Goal: Information Seeking & Learning: Learn about a topic

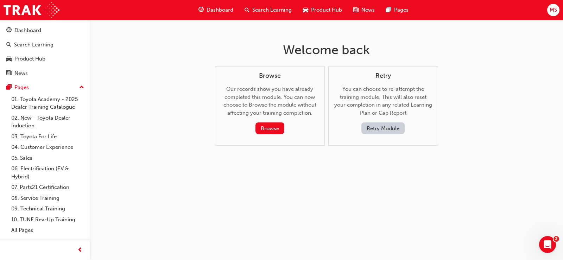
click at [367, 128] on button "Retry Module" at bounding box center [382, 128] width 43 height 12
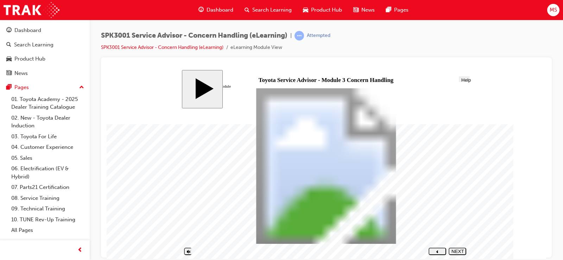
click at [463, 253] on div "NEXT" at bounding box center [457, 253] width 12 height 11
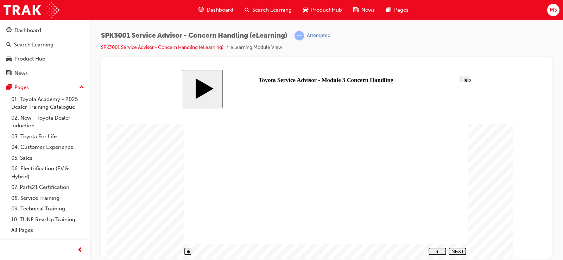
click at [462, 254] on button "NEXT" at bounding box center [457, 250] width 18 height 7
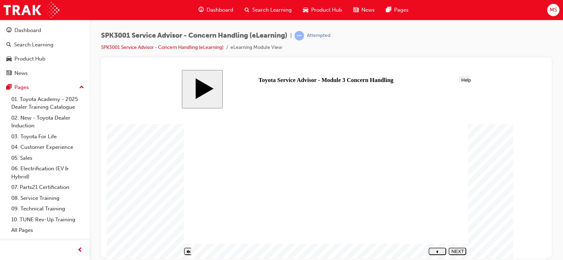
click at [457, 252] on div "NEXT" at bounding box center [457, 253] width 12 height 11
drag, startPoint x: 327, startPoint y: 210, endPoint x: 410, endPoint y: 133, distance: 113.2
drag, startPoint x: 329, startPoint y: 140, endPoint x: 412, endPoint y: 180, distance: 92.7
drag, startPoint x: 340, startPoint y: 180, endPoint x: 424, endPoint y: 221, distance: 93.0
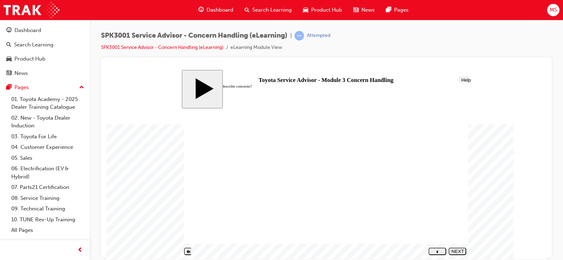
click at [461, 251] on div "NEXT" at bounding box center [457, 253] width 12 height 11
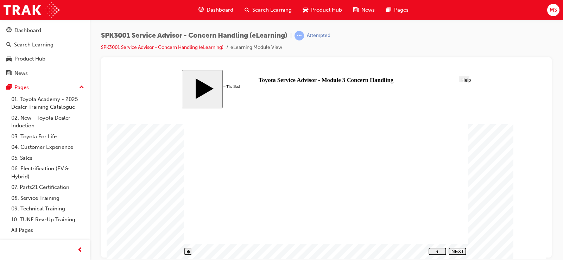
click at [458, 255] on icon "next" at bounding box center [457, 256] width 2 height 3
click at [460, 250] on div "NEXT" at bounding box center [457, 253] width 12 height 11
click at [460, 249] on div "NEXT" at bounding box center [457, 253] width 12 height 11
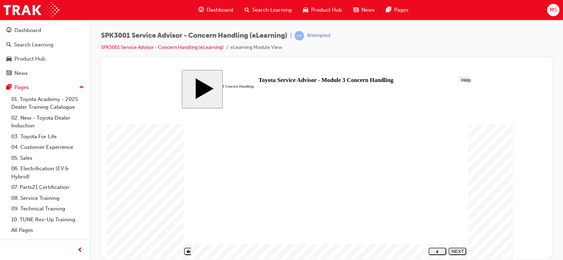
click at [460, 249] on div "NEXT" at bounding box center [457, 253] width 12 height 11
click at [460, 249] on div "SUBMIT" at bounding box center [457, 250] width 12 height 5
drag, startPoint x: 230, startPoint y: 199, endPoint x: 374, endPoint y: 136, distance: 156.9
drag, startPoint x: 238, startPoint y: 184, endPoint x: 384, endPoint y: 148, distance: 150.5
drag, startPoint x: 242, startPoint y: 224, endPoint x: 381, endPoint y: 153, distance: 156.7
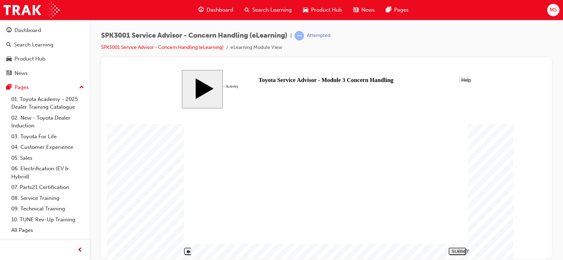
drag, startPoint x: 225, startPoint y: 186, endPoint x: 376, endPoint y: 164, distance: 152.9
drag, startPoint x: 273, startPoint y: 210, endPoint x: 419, endPoint y: 174, distance: 150.6
drag, startPoint x: 233, startPoint y: 176, endPoint x: 373, endPoint y: 191, distance: 140.5
drag, startPoint x: 229, startPoint y: 230, endPoint x: 373, endPoint y: 187, distance: 150.0
drag, startPoint x: 276, startPoint y: 176, endPoint x: 420, endPoint y: 206, distance: 147.0
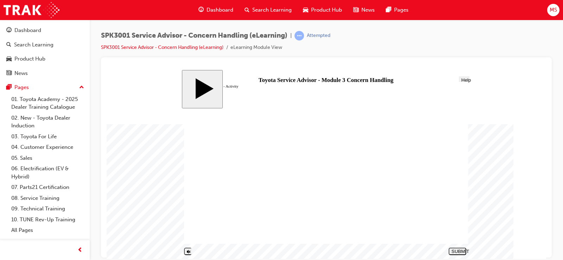
drag, startPoint x: 251, startPoint y: 163, endPoint x: 397, endPoint y: 219, distance: 157.0
click at [452, 250] on div "SUBMIT" at bounding box center [457, 250] width 12 height 5
click at [458, 250] on div "NEXT" at bounding box center [457, 253] width 12 height 11
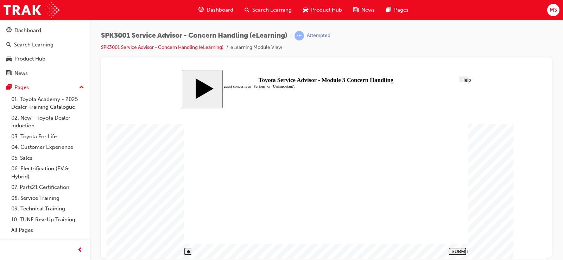
radio input "true"
click at [462, 249] on div "SUBMIT" at bounding box center [457, 250] width 12 height 5
radio input "true"
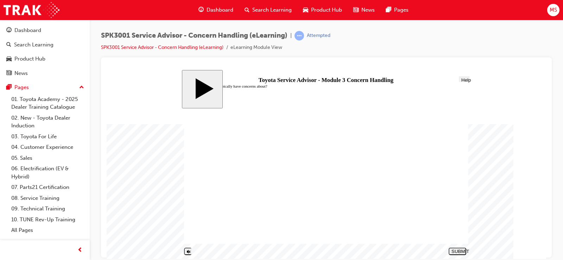
click at [463, 250] on div "SUBMIT" at bounding box center [457, 250] width 12 height 5
radio input "true"
click at [460, 249] on div "SUBMIT" at bounding box center [457, 250] width 12 height 5
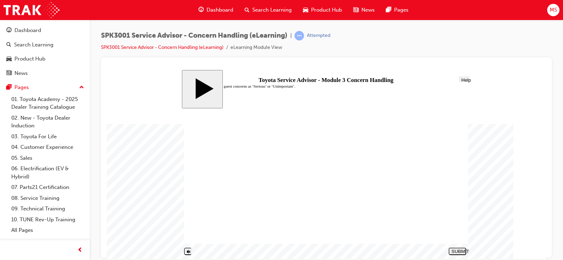
radio input "true"
click at [460, 253] on button "SUBMIT" at bounding box center [457, 250] width 18 height 7
drag, startPoint x: 233, startPoint y: 182, endPoint x: 267, endPoint y: 184, distance: 34.2
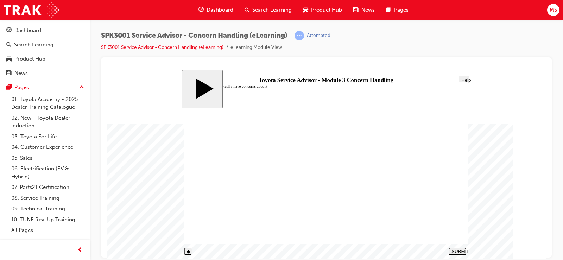
radio input "true"
click at [456, 253] on button "SUBMIT" at bounding box center [457, 250] width 18 height 7
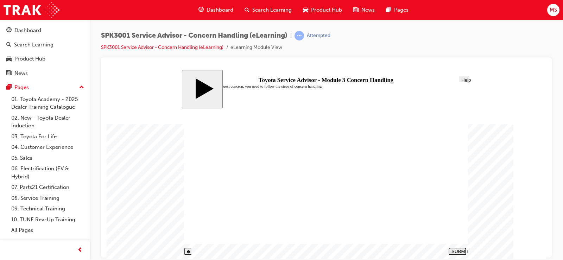
radio input "true"
click at [463, 252] on div "SUBMIT" at bounding box center [457, 250] width 12 height 5
click at [460, 249] on div "PREV" at bounding box center [457, 253] width 12 height 11
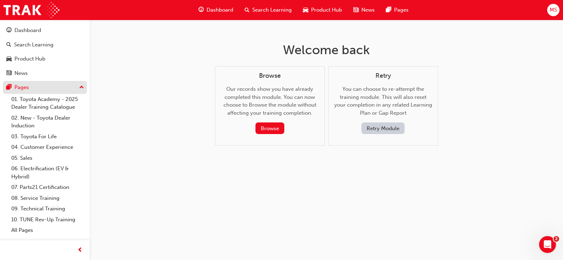
click at [28, 89] on div "Pages" at bounding box center [21, 87] width 14 height 8
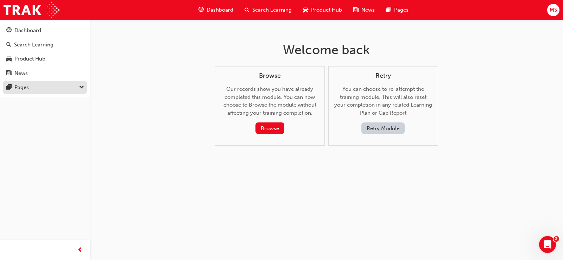
click at [28, 89] on div "Pages" at bounding box center [21, 87] width 14 height 8
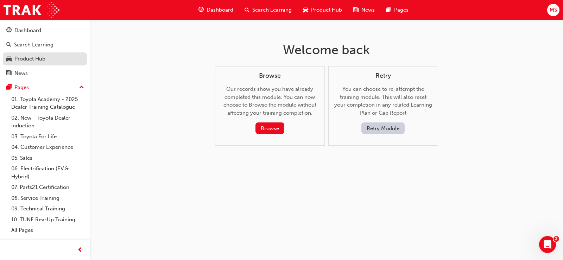
click at [27, 62] on div "Product Hub" at bounding box center [29, 59] width 31 height 8
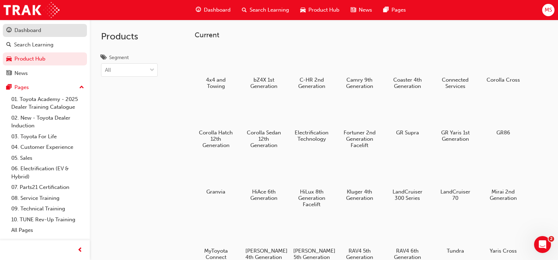
click at [28, 33] on div "Dashboard" at bounding box center [27, 30] width 27 height 8
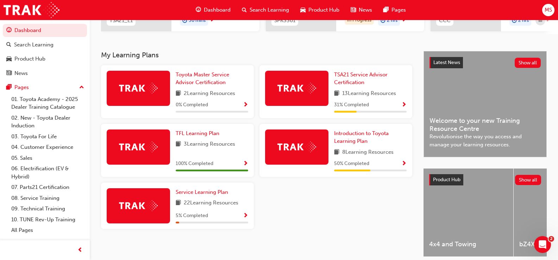
scroll to position [141, 0]
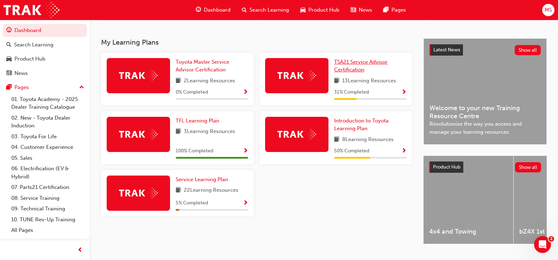
click at [369, 67] on span "TSA21 Service Advisor Certification" at bounding box center [360, 66] width 53 height 14
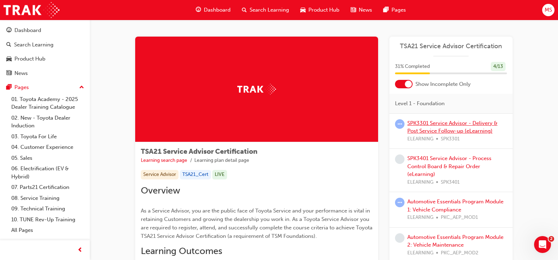
click at [459, 126] on link "SPK3301 Service Advisor - Delivery & Post Service Follow-up (eLearning)" at bounding box center [452, 127] width 90 height 14
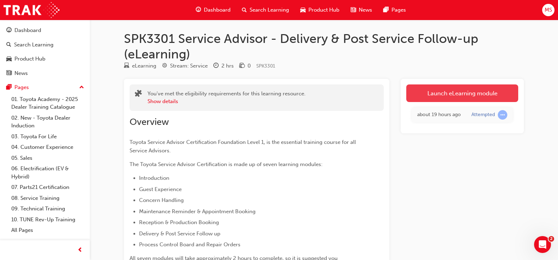
click at [452, 97] on link "Launch eLearning module" at bounding box center [462, 93] width 112 height 18
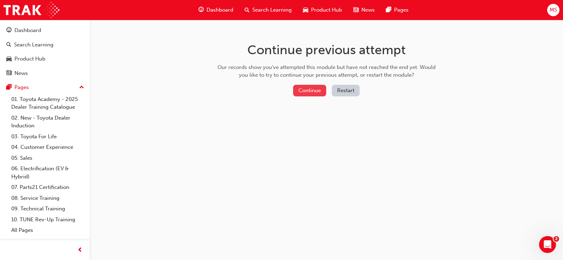
click at [319, 94] on button "Continue" at bounding box center [309, 91] width 33 height 12
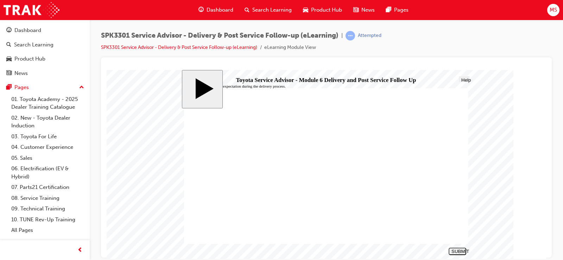
radio input "true"
click at [455, 249] on div "SUBMIT" at bounding box center [457, 250] width 12 height 5
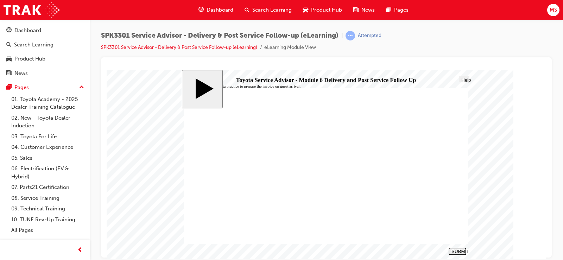
radio input "true"
click at [452, 253] on div "SUBMIT" at bounding box center [457, 250] width 12 height 5
radio input "true"
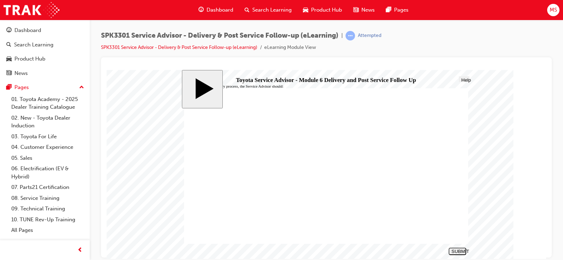
click at [456, 248] on button "SUBMIT" at bounding box center [457, 250] width 18 height 7
radio input "true"
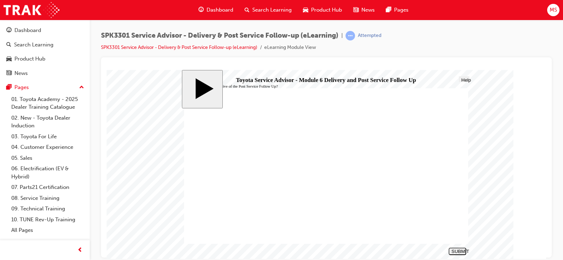
click at [464, 254] on button "SUBMIT" at bounding box center [457, 250] width 18 height 7
radio input "true"
click at [456, 250] on div "SUBMIT" at bounding box center [457, 250] width 12 height 5
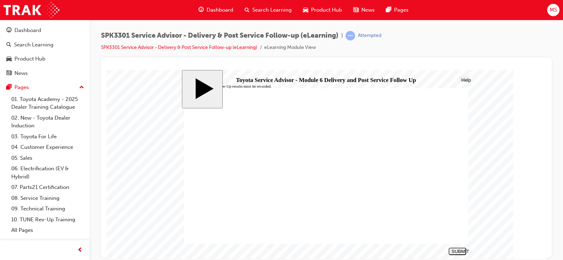
checkbox input "true"
click at [456, 253] on button "SUBMIT" at bounding box center [457, 250] width 18 height 7
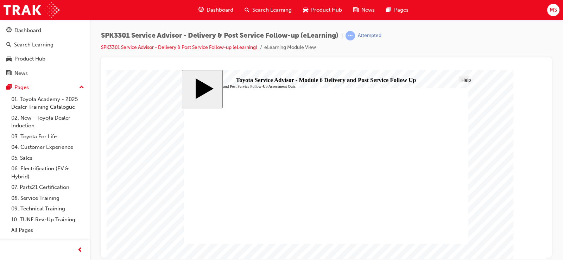
radio input "true"
click at [466, 254] on button "SUBMIT" at bounding box center [457, 250] width 18 height 7
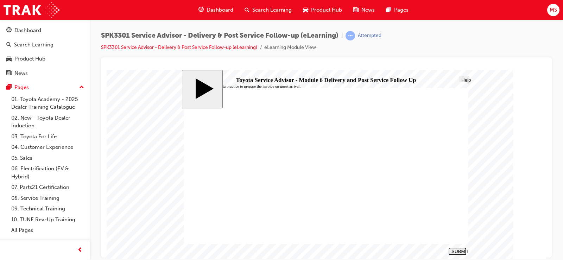
radio input "true"
click at [460, 253] on button "SUBMIT" at bounding box center [457, 250] width 18 height 7
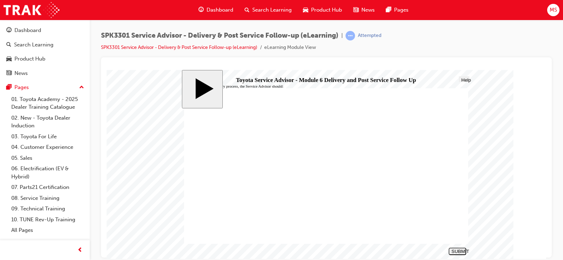
radio input "true"
click at [455, 250] on div "SUBMIT" at bounding box center [457, 250] width 12 height 5
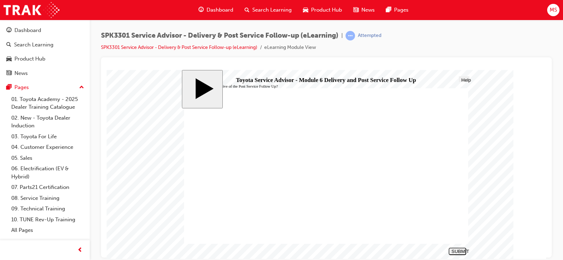
radio input "true"
click at [458, 250] on div "SUBMIT" at bounding box center [457, 250] width 12 height 5
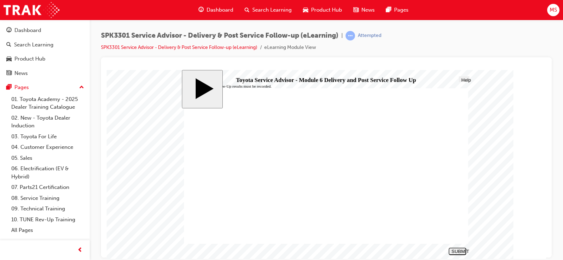
radio input "true"
click at [464, 248] on button "SUBMIT" at bounding box center [457, 250] width 18 height 7
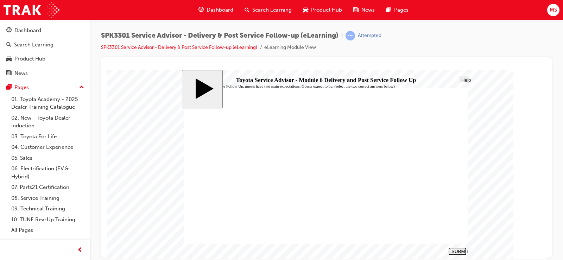
checkbox input "false"
checkbox input "true"
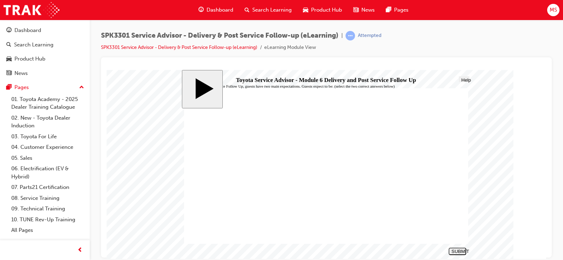
click at [462, 249] on div "SUBMIT" at bounding box center [457, 250] width 12 height 5
drag, startPoint x: 453, startPoint y: 251, endPoint x: 366, endPoint y: 174, distance: 115.6
click at [366, 174] on div "slide: End Delivery and Post Service Follow - Up 01 START HERE Line 2 Line 2 Re…" at bounding box center [326, 164] width 289 height 189
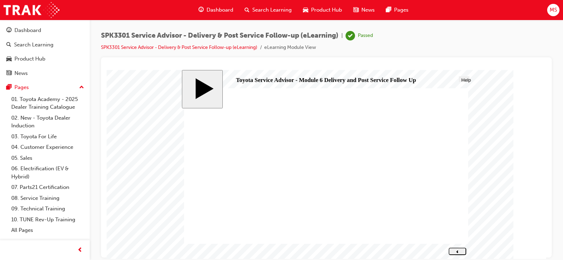
drag, startPoint x: 366, startPoint y: 174, endPoint x: 306, endPoint y: 193, distance: 62.7
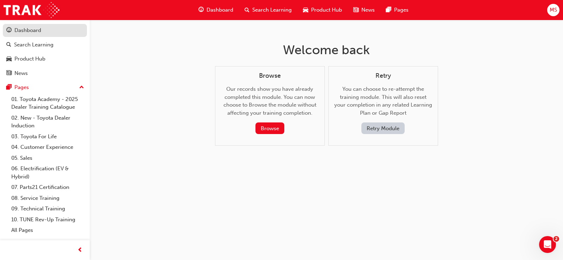
click at [37, 35] on link "Dashboard" at bounding box center [45, 30] width 84 height 13
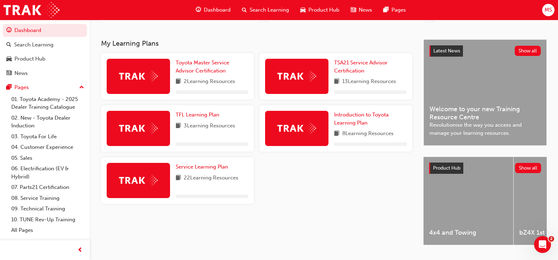
scroll to position [133, 0]
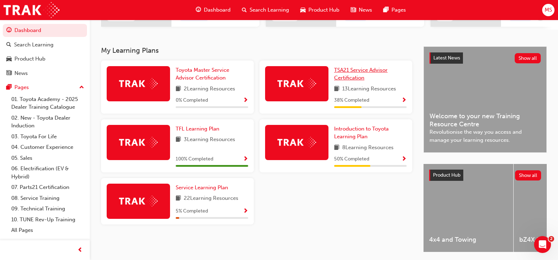
click at [349, 79] on span "TSA21 Service Advisor Certification" at bounding box center [360, 74] width 53 height 14
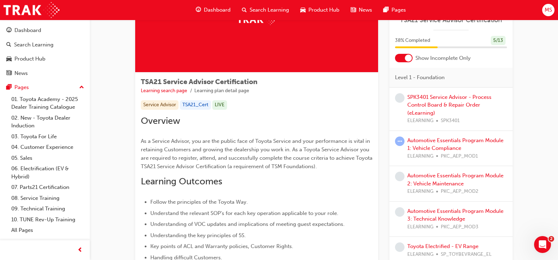
scroll to position [70, 0]
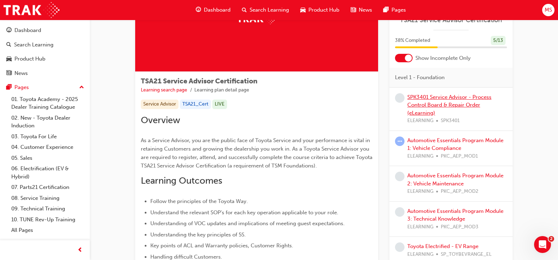
click at [451, 104] on link "SPK3401 Service Advisor - Process Control Board & Repair Order (eLearning)" at bounding box center [449, 105] width 84 height 22
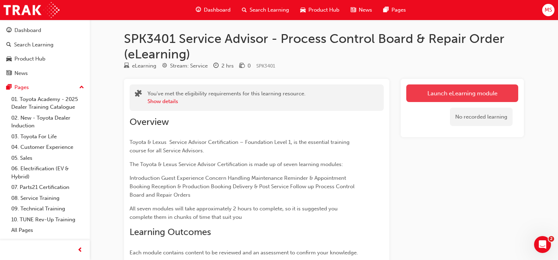
click at [450, 94] on link "Launch eLearning module" at bounding box center [462, 93] width 112 height 18
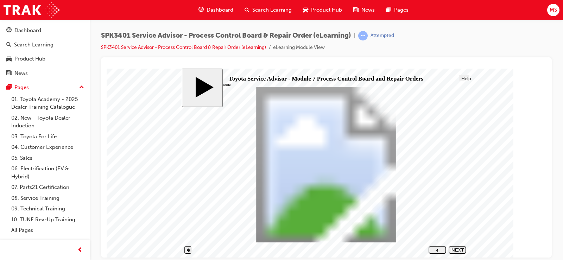
click at [461, 251] on div "NEXT" at bounding box center [457, 252] width 12 height 11
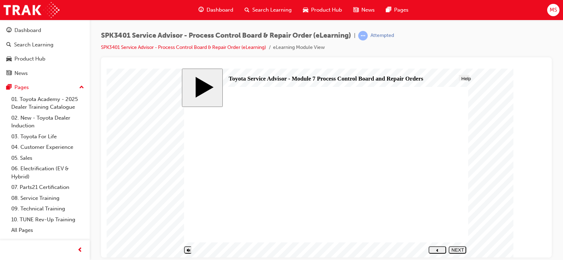
click at [458, 254] on polygon "next" at bounding box center [457, 255] width 2 height 2
click at [456, 248] on div "NEXT" at bounding box center [457, 252] width 12 height 11
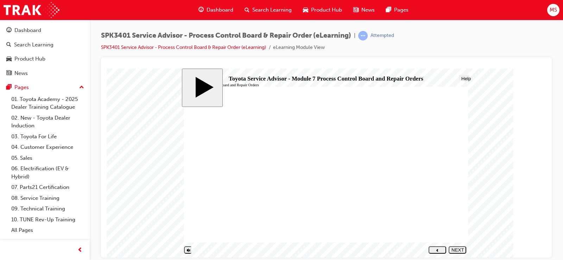
click at [456, 251] on div "NEXT" at bounding box center [457, 252] width 12 height 11
click at [456, 246] on nav "SUBMIT NEXT PREV" at bounding box center [446, 249] width 40 height 11
click at [456, 247] on button "NEXT" at bounding box center [457, 249] width 18 height 7
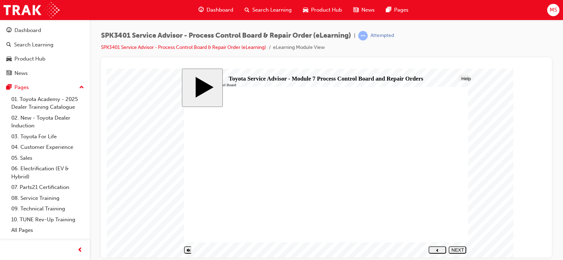
click at [460, 247] on div "NEXT" at bounding box center [457, 252] width 12 height 11
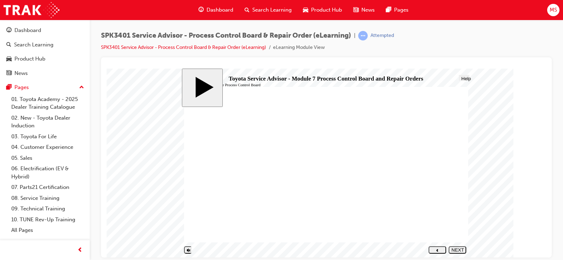
click at [454, 246] on button "NEXT" at bounding box center [457, 249] width 18 height 7
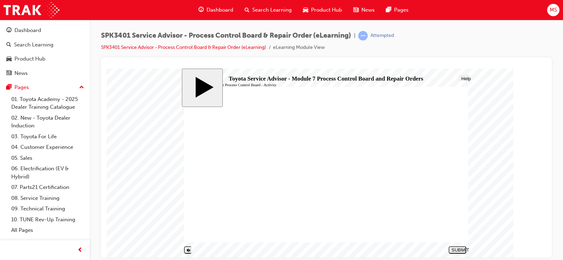
drag, startPoint x: 231, startPoint y: 178, endPoint x: 383, endPoint y: 140, distance: 156.0
drag, startPoint x: 239, startPoint y: 167, endPoint x: 387, endPoint y: 157, distance: 148.7
drag, startPoint x: 241, startPoint y: 221, endPoint x: 386, endPoint y: 156, distance: 159.0
drag, startPoint x: 271, startPoint y: 201, endPoint x: 425, endPoint y: 155, distance: 160.6
drag, startPoint x: 234, startPoint y: 166, endPoint x: 383, endPoint y: 170, distance: 149.2
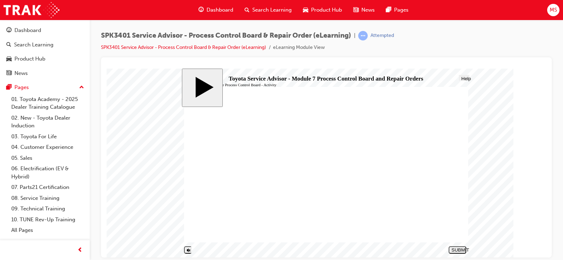
drag, startPoint x: 215, startPoint y: 191, endPoint x: 361, endPoint y: 188, distance: 145.6
drag, startPoint x: 264, startPoint y: 155, endPoint x: 410, endPoint y: 198, distance: 152.7
drag, startPoint x: 263, startPoint y: 221, endPoint x: 409, endPoint y: 196, distance: 147.5
drag, startPoint x: 217, startPoint y: 157, endPoint x: 317, endPoint y: 219, distance: 118.4
drag, startPoint x: 274, startPoint y: 209, endPoint x: 419, endPoint y: 223, distance: 146.0
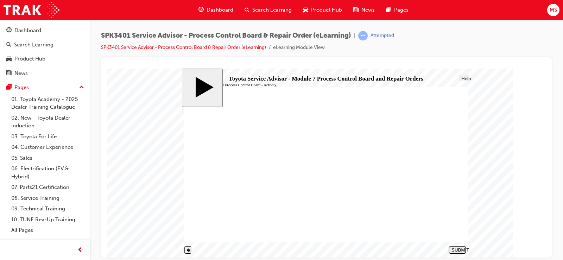
click at [458, 249] on div "SUBMIT" at bounding box center [457, 249] width 12 height 5
click at [458, 248] on div "NEXT" at bounding box center [457, 252] width 12 height 11
click at [452, 248] on div "NEXT" at bounding box center [457, 252] width 12 height 11
click at [456, 251] on div "NEXT" at bounding box center [457, 252] width 12 height 11
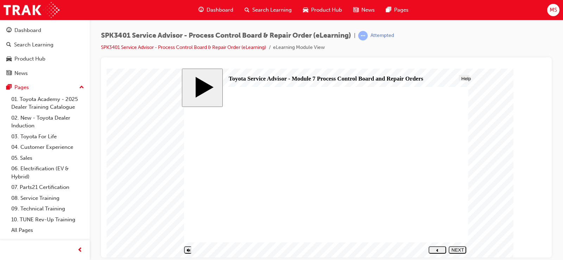
click at [457, 249] on div "NEXT" at bounding box center [457, 252] width 12 height 11
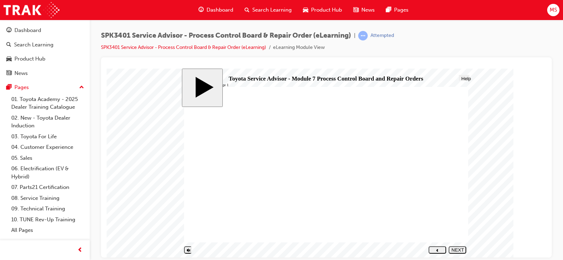
click at [458, 254] on icon "next" at bounding box center [457, 255] width 2 height 3
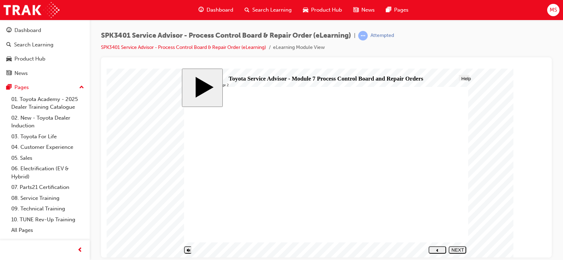
drag, startPoint x: 331, startPoint y: 210, endPoint x: 327, endPoint y: 206, distance: 6.0
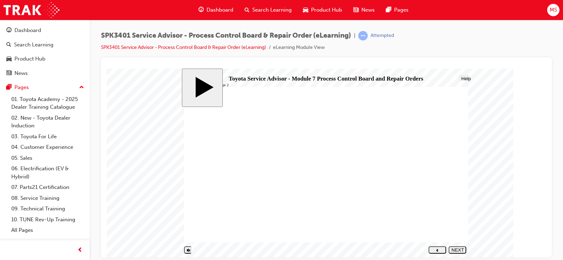
click at [459, 252] on div "NEXT" at bounding box center [457, 252] width 12 height 11
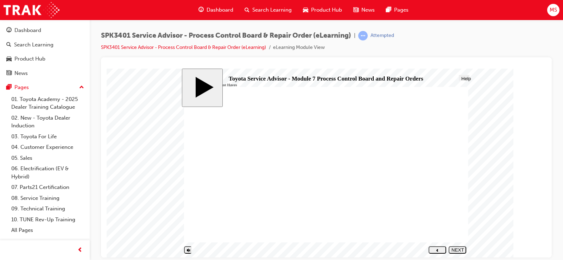
click at [452, 247] on button "NEXT" at bounding box center [457, 249] width 18 height 7
radio input "true"
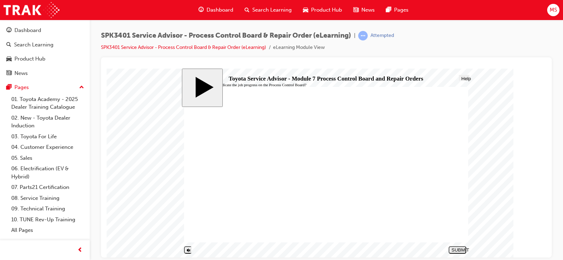
radio input "true"
click at [454, 248] on div "SUBMIT" at bounding box center [457, 249] width 12 height 5
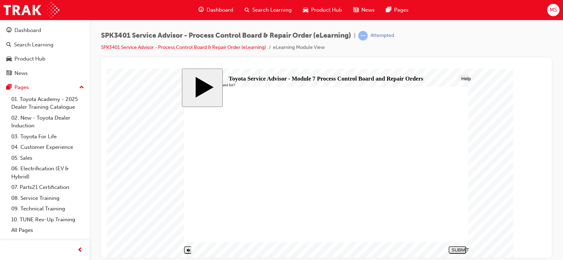
radio input "true"
click at [454, 250] on div "SUBMIT" at bounding box center [457, 249] width 12 height 5
radio input "true"
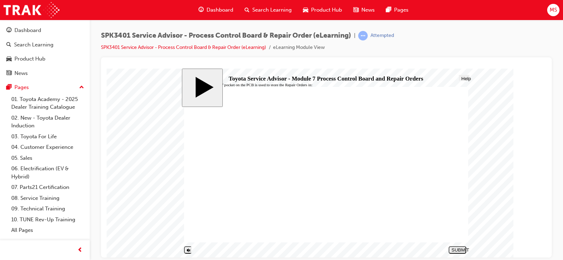
click at [457, 250] on div "SUBMIT" at bounding box center [457, 249] width 12 height 5
radio input "true"
click at [456, 248] on div "SUBMIT" at bounding box center [457, 249] width 12 height 5
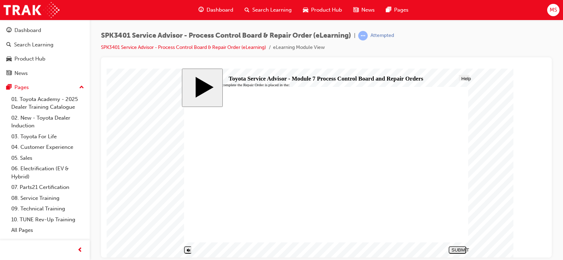
radio input "true"
click at [457, 247] on div "SUBMIT" at bounding box center [457, 249] width 12 height 5
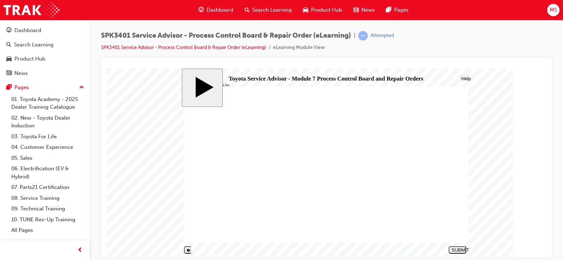
radio input "true"
click at [455, 245] on nav "SUBMIT NEXT PREV" at bounding box center [456, 249] width 20 height 11
click at [456, 247] on button "SUBMIT" at bounding box center [457, 249] width 18 height 7
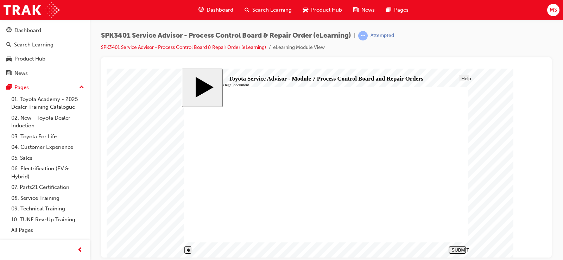
radio input "true"
click at [463, 249] on div "SUBMIT" at bounding box center [457, 249] width 12 height 5
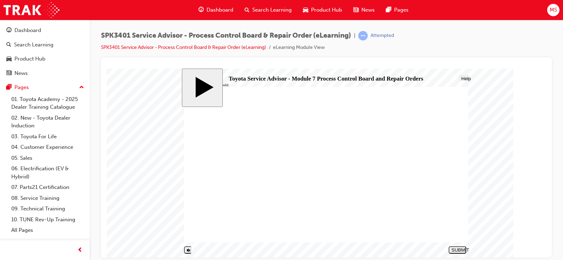
radio input "true"
click at [463, 250] on div "SUBMIT" at bounding box center [457, 249] width 12 height 5
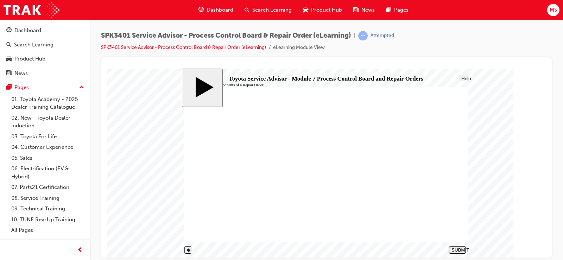
radio input "true"
click at [456, 248] on div "SUBMIT" at bounding box center [457, 249] width 12 height 5
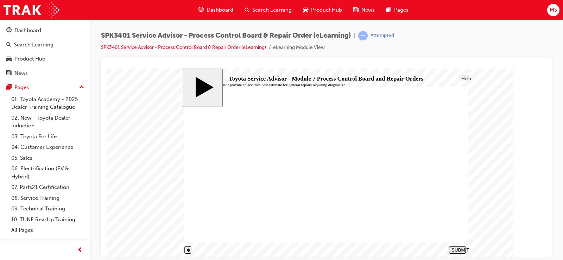
radio input "true"
click at [469, 249] on div "slide: Can a Service Advisor provide an accurate cost estimate for general repa…" at bounding box center [326, 162] width 289 height 189
click at [463, 249] on div "SUBMIT" at bounding box center [457, 249] width 12 height 5
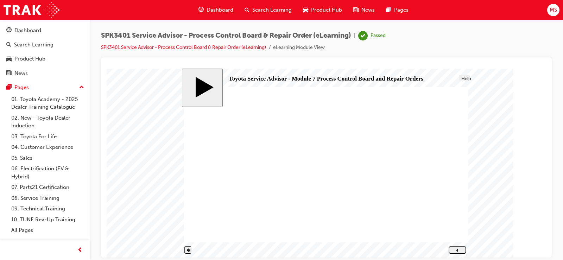
click at [456, 248] on icon "previous" at bounding box center [457, 249] width 2 height 3
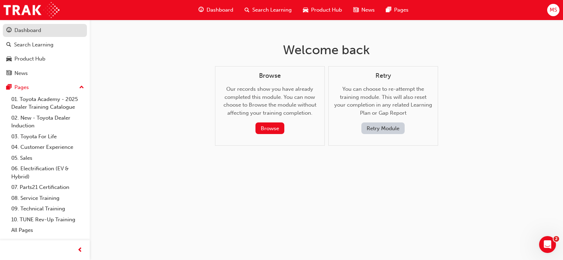
click at [25, 32] on div "Dashboard" at bounding box center [27, 30] width 27 height 8
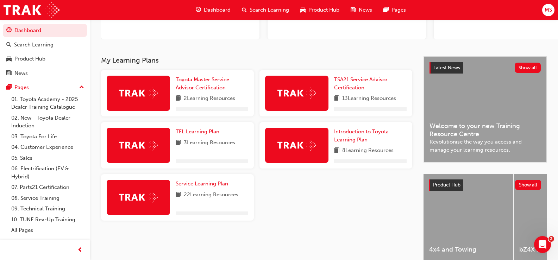
scroll to position [106, 0]
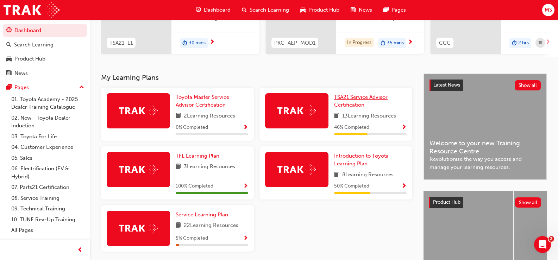
click at [355, 102] on span "TSA21 Service Advisor Certification" at bounding box center [360, 101] width 53 height 14
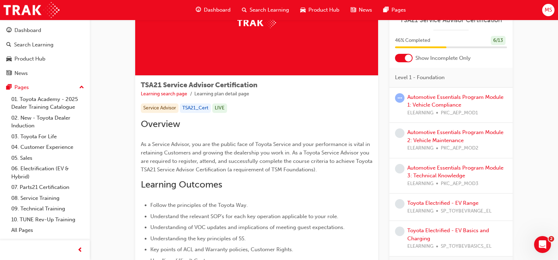
scroll to position [70, 0]
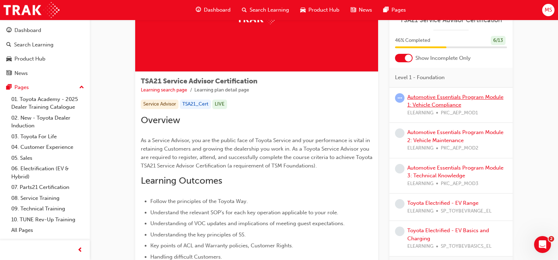
click at [452, 96] on link "Automotive Essentials Program Module 1: Vehicle Compliance" at bounding box center [455, 101] width 96 height 14
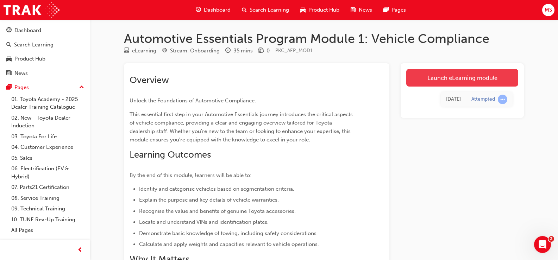
click at [444, 75] on link "Launch eLearning module" at bounding box center [462, 78] width 112 height 18
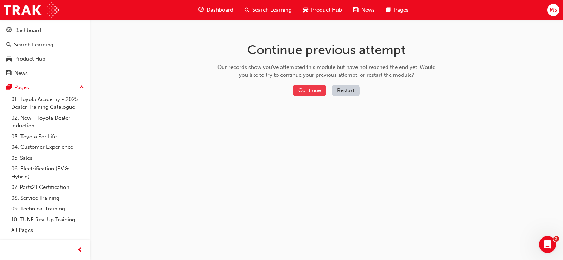
click at [301, 85] on button "Continue" at bounding box center [309, 91] width 33 height 12
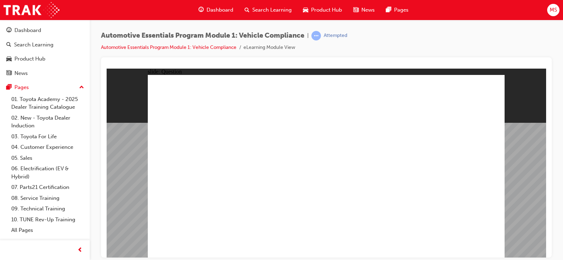
radio input "true"
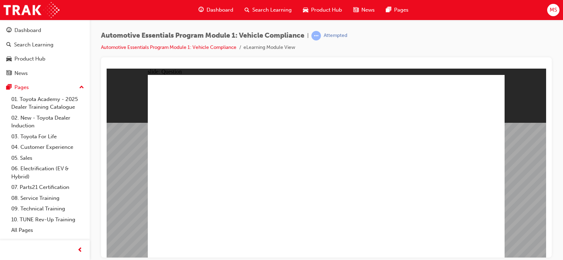
radio input "true"
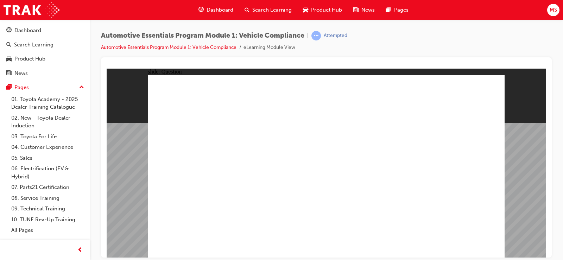
radio input "true"
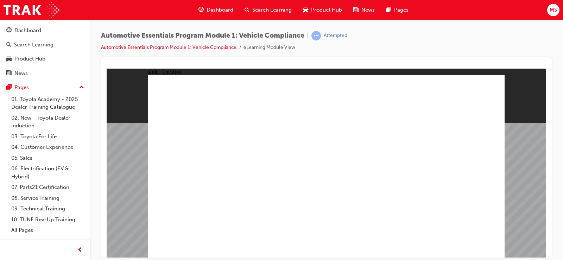
radio input "true"
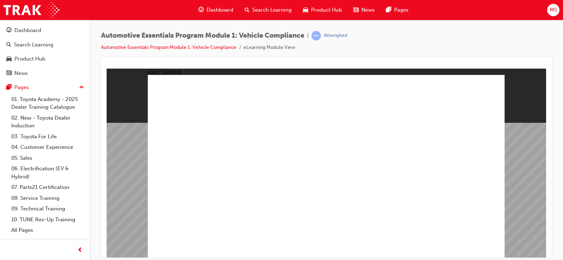
radio input "true"
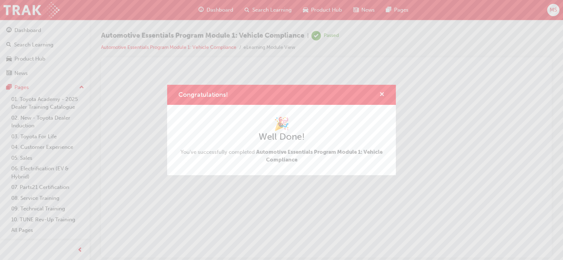
click at [383, 94] on span "cross-icon" at bounding box center [381, 95] width 5 height 6
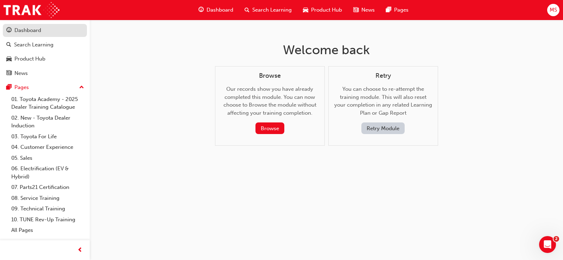
click at [48, 29] on div "Dashboard" at bounding box center [44, 30] width 77 height 9
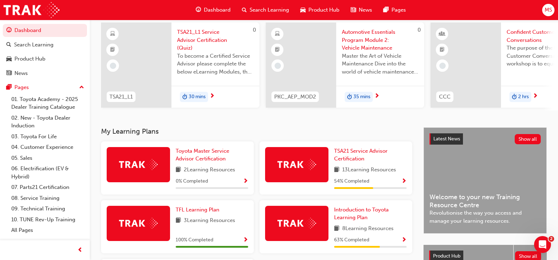
scroll to position [70, 0]
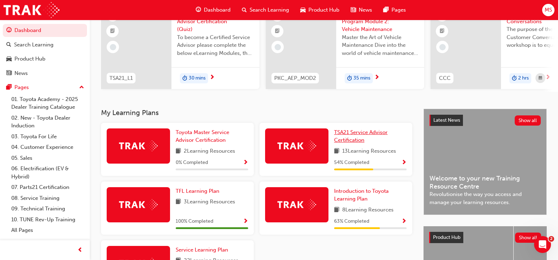
click at [368, 134] on span "TSA21 Service Advisor Certification" at bounding box center [360, 136] width 53 height 14
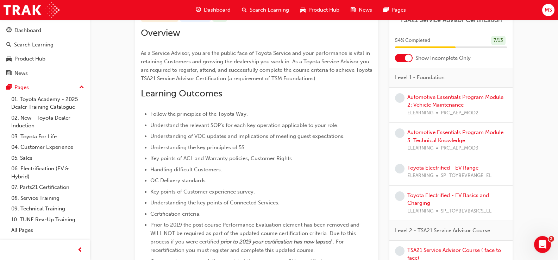
scroll to position [141, 0]
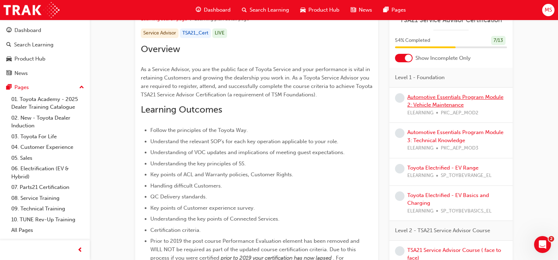
click at [450, 98] on link "Automotive Essentials Program Module 2: Vehicle Maintenance" at bounding box center [455, 101] width 96 height 14
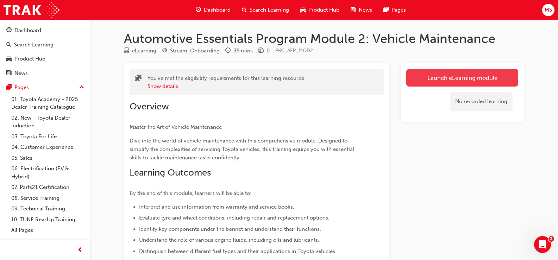
click at [439, 70] on link "Launch eLearning module" at bounding box center [462, 78] width 112 height 18
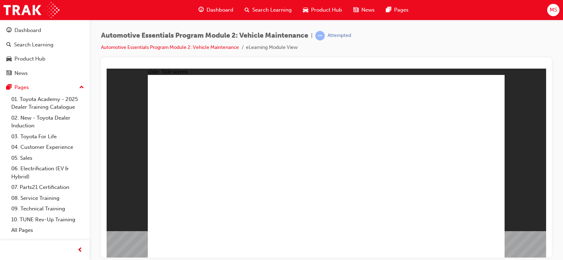
click at [422, 34] on div "Automotive Essentials Program Module 2: Vehicle Maintenance | Attempted Automot…" at bounding box center [326, 44] width 451 height 26
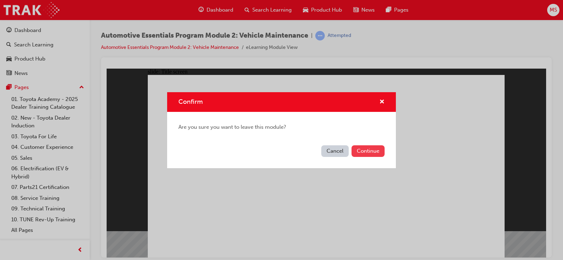
click at [354, 152] on button "Continue" at bounding box center [367, 151] width 33 height 12
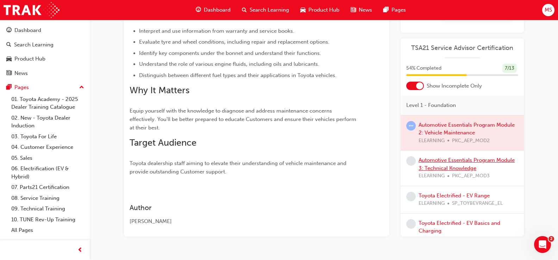
click at [443, 167] on link "Automotive Essentials Program Module 3: Technical Knowledge" at bounding box center [466, 164] width 96 height 14
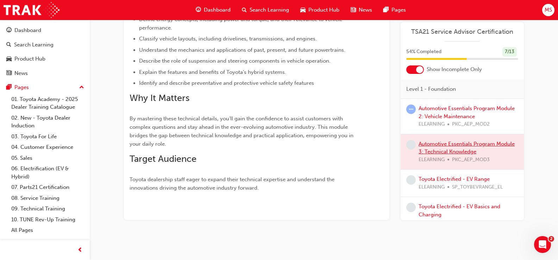
click at [443, 167] on div at bounding box center [461, 151] width 123 height 35
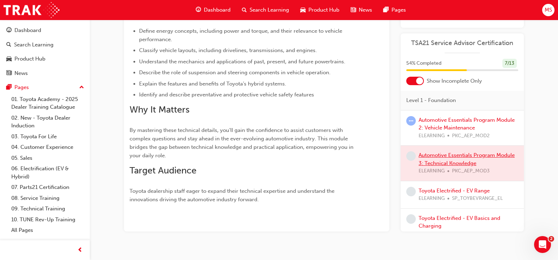
scroll to position [192, 0]
click at [451, 165] on div at bounding box center [461, 163] width 123 height 35
click at [447, 162] on div at bounding box center [461, 163] width 123 height 35
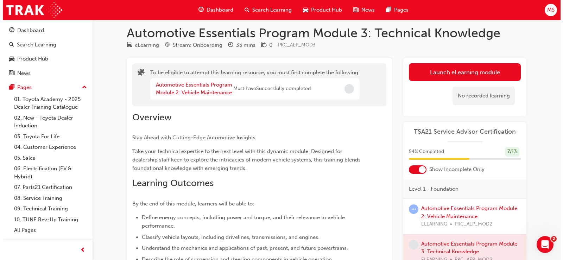
scroll to position [0, 0]
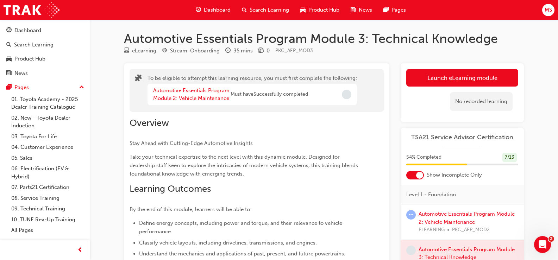
click at [424, 87] on div "No recorded learning" at bounding box center [462, 102] width 112 height 30
click at [422, 83] on button "Launch eLearning module" at bounding box center [462, 78] width 112 height 18
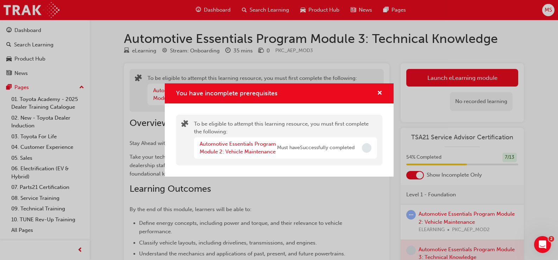
click at [336, 152] on div "Automotive Essentials Program Module 2: Vehicle Maintenance Must have Successfu…" at bounding box center [276, 148] width 155 height 16
click at [368, 151] on span "Incomplete" at bounding box center [366, 147] width 9 height 9
click at [371, 90] on div "You have incomplete prerequisites" at bounding box center [376, 93] width 11 height 9
click at [384, 92] on div "You have incomplete prerequisites" at bounding box center [279, 93] width 229 height 20
click at [381, 93] on span "cross-icon" at bounding box center [379, 93] width 5 height 6
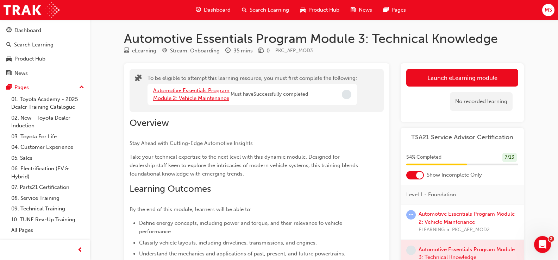
click at [194, 92] on link "Automotive Essentials Program Module 2: Vehicle Maintenance" at bounding box center [191, 94] width 76 height 14
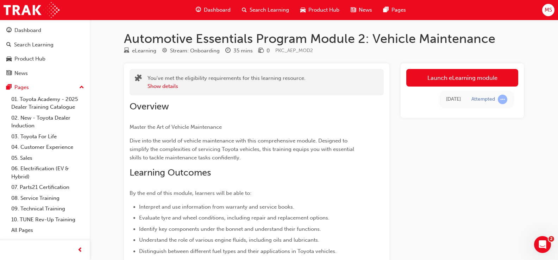
click at [194, 92] on div "You've met the eligibility requirements for this learning resource. Show details" at bounding box center [256, 82] width 254 height 26
click at [436, 84] on link "Launch eLearning module" at bounding box center [462, 78] width 112 height 18
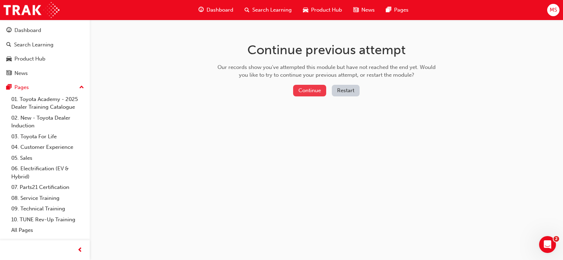
click at [302, 90] on button "Continue" at bounding box center [309, 91] width 33 height 12
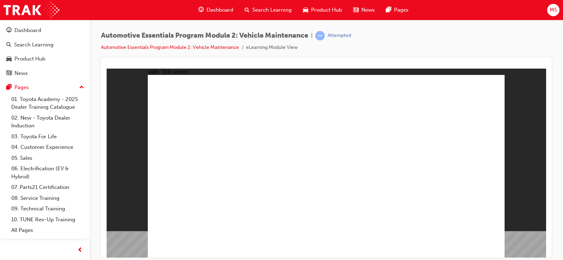
click at [406, 39] on div "Automotive Essentials Program Module 2: Vehicle Maintenance | Attempted Automot…" at bounding box center [326, 44] width 451 height 26
